Goal: Browse casually

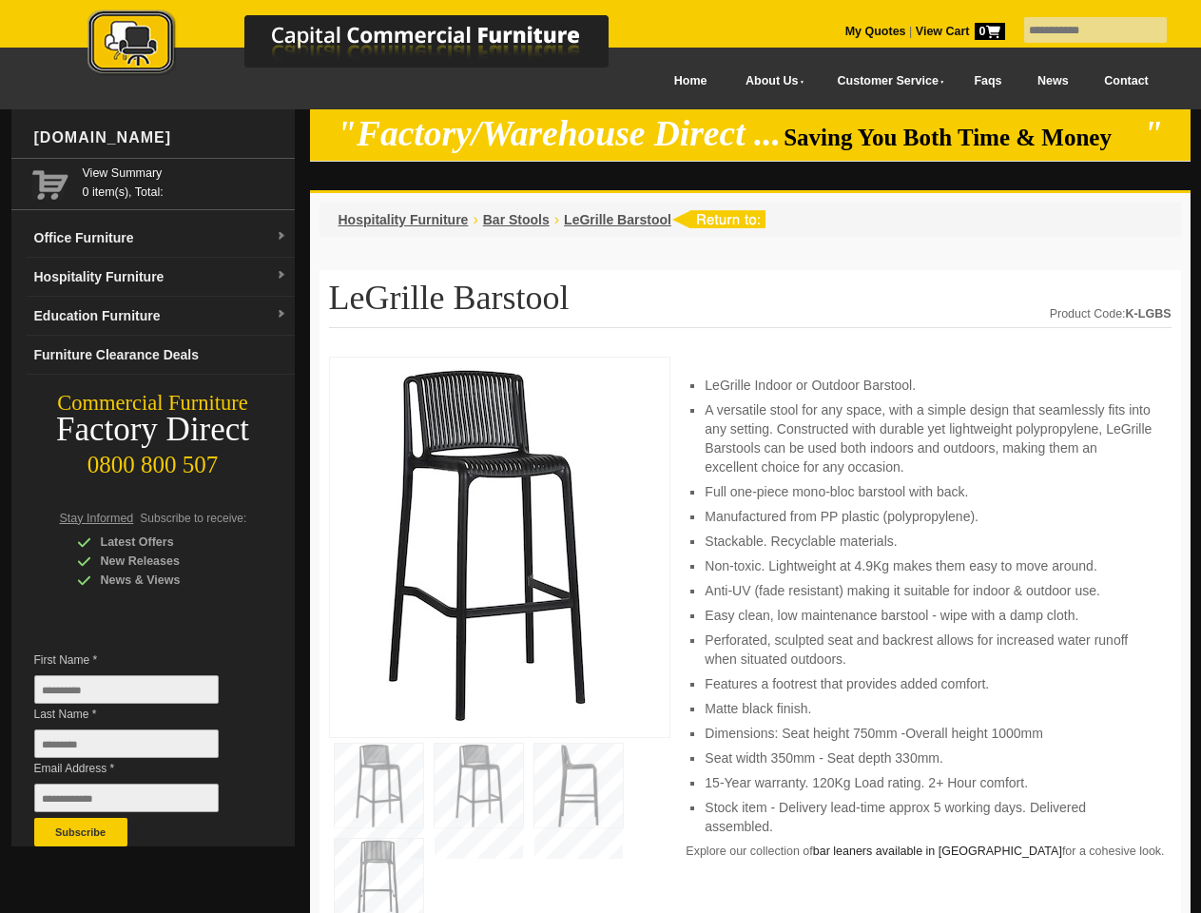
click at [1083, 30] on input "text" at bounding box center [1095, 30] width 143 height 26
click at [141, 748] on input "Last Name *" at bounding box center [126, 743] width 184 height 29
click at [81, 832] on button "Subscribe" at bounding box center [80, 832] width 93 height 29
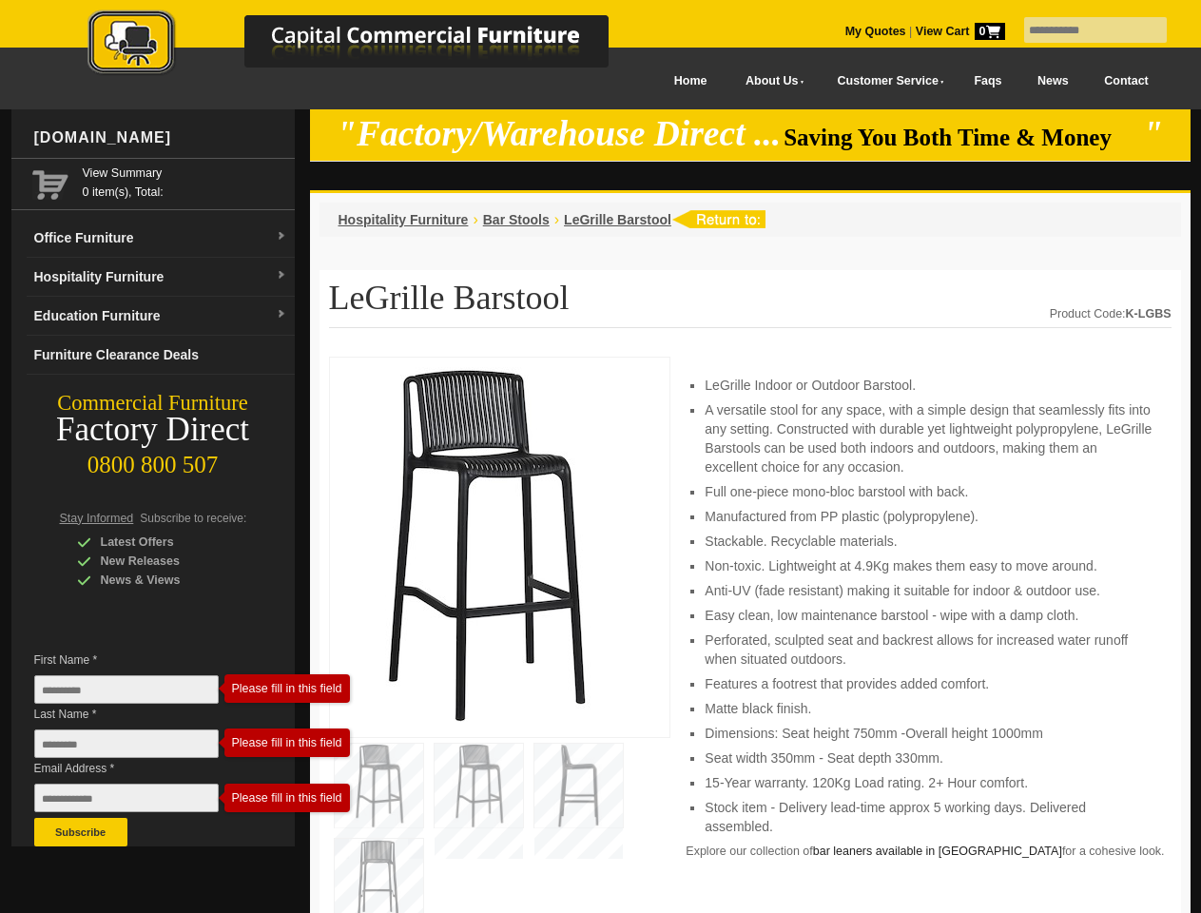
click at [750, 635] on li "Perforated, sculpted seat and backrest allows for increased water runoff when s…" at bounding box center [928, 649] width 447 height 38
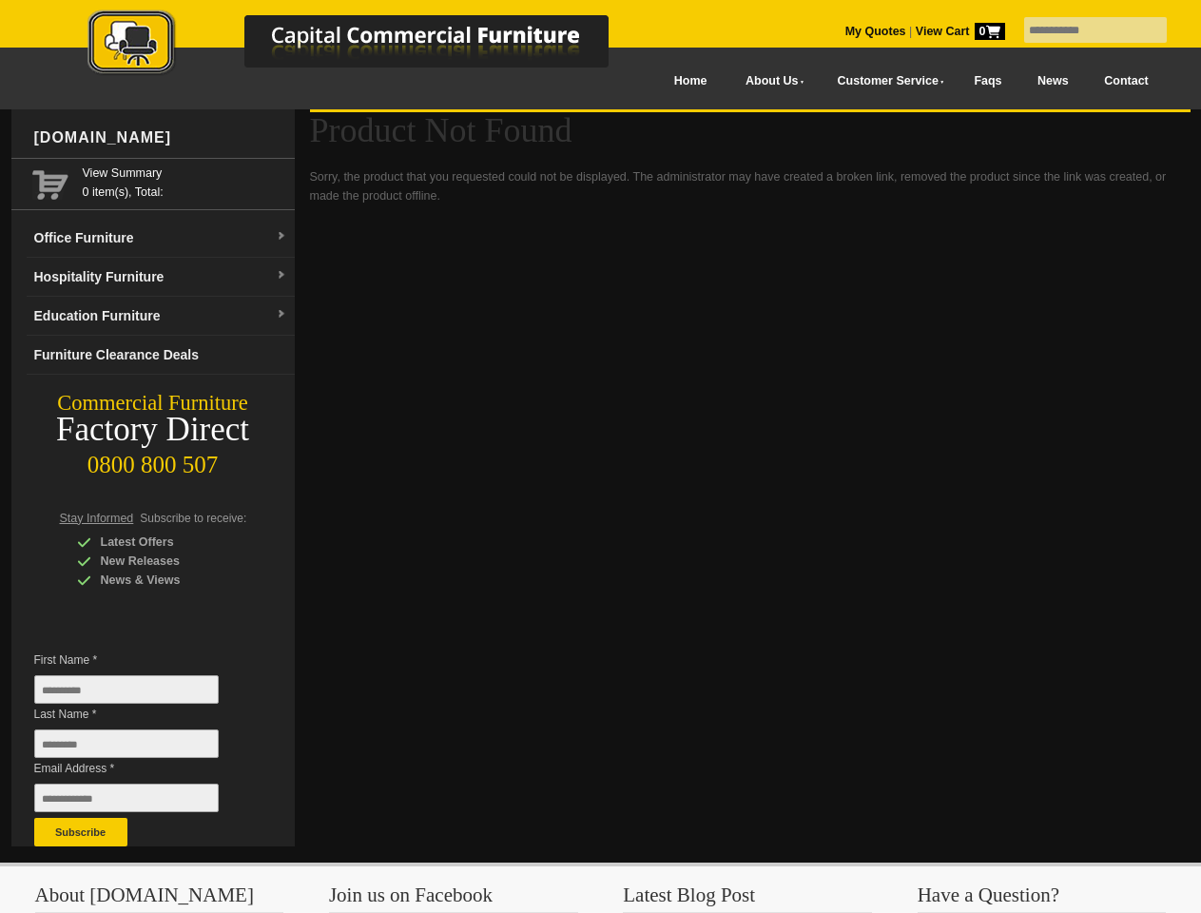
click at [1083, 30] on input "text" at bounding box center [1095, 30] width 143 height 26
click at [141, 748] on input "Last Name *" at bounding box center [126, 743] width 184 height 29
click at [81, 832] on button "Subscribe" at bounding box center [80, 832] width 93 height 29
